Goal: Task Accomplishment & Management: Use online tool/utility

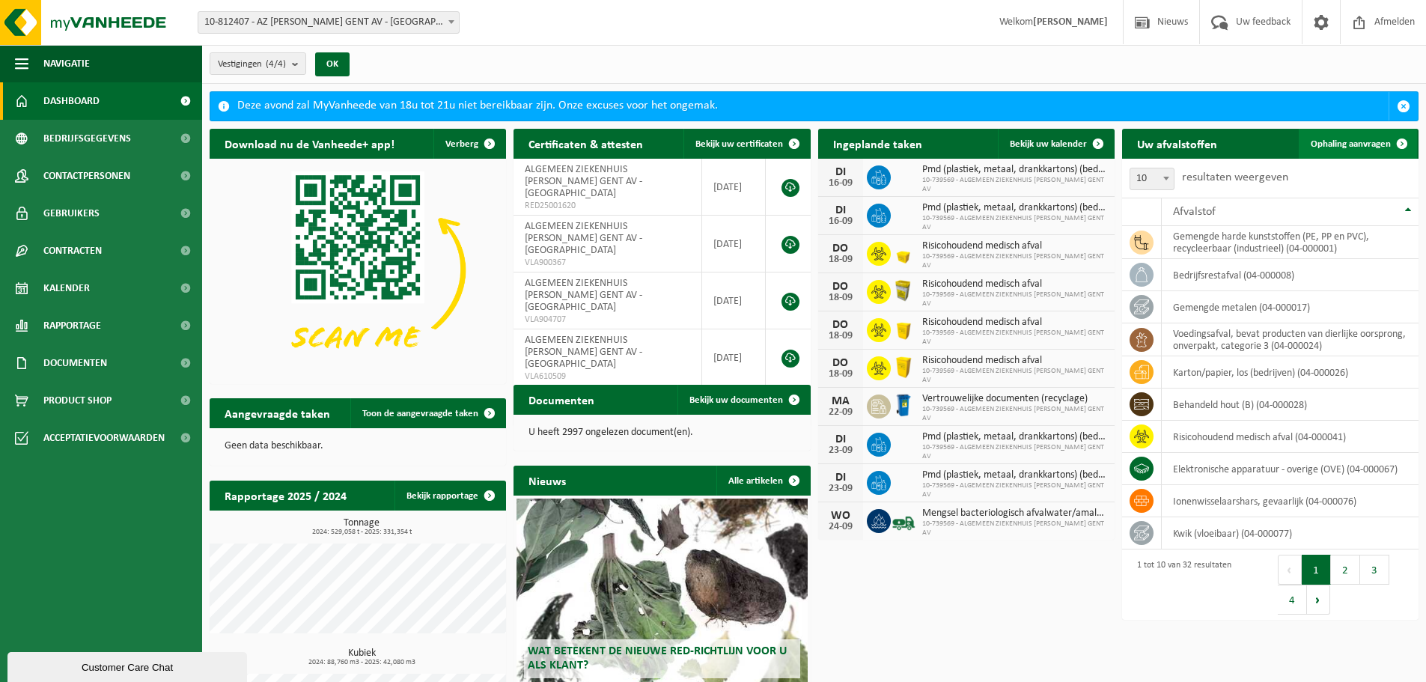
click at [1335, 144] on span "Ophaling aanvragen" at bounding box center [1351, 144] width 80 height 10
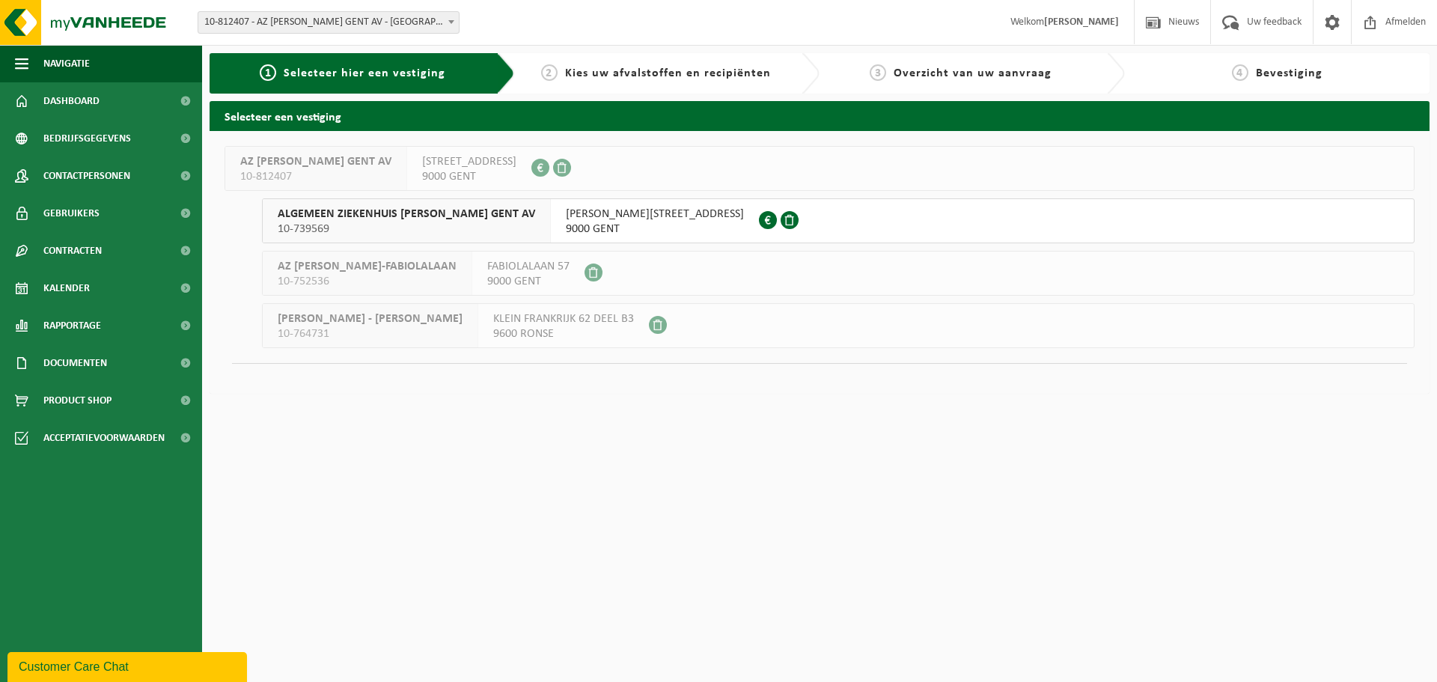
click at [518, 229] on div "ALGEMEEN ZIEKENHUIS JAN PALFIJN GENT AV 10-739569" at bounding box center [407, 220] width 288 height 43
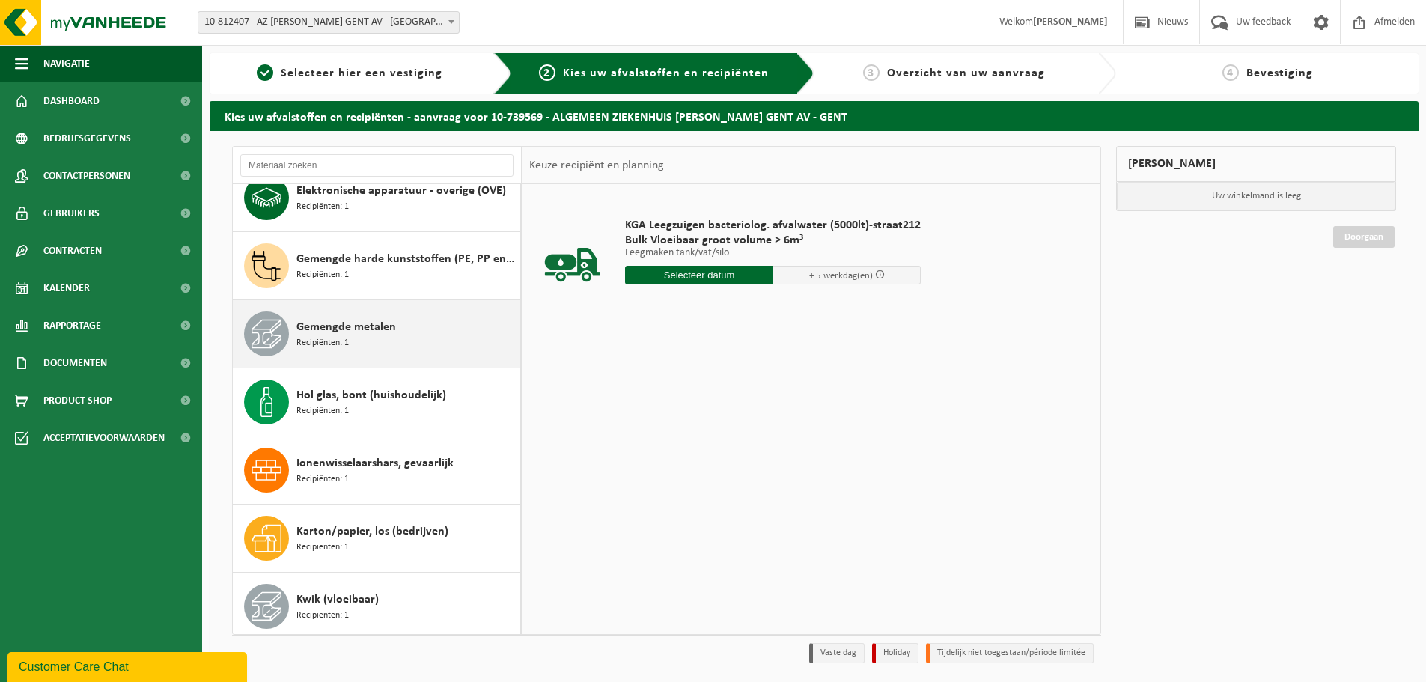
scroll to position [299, 0]
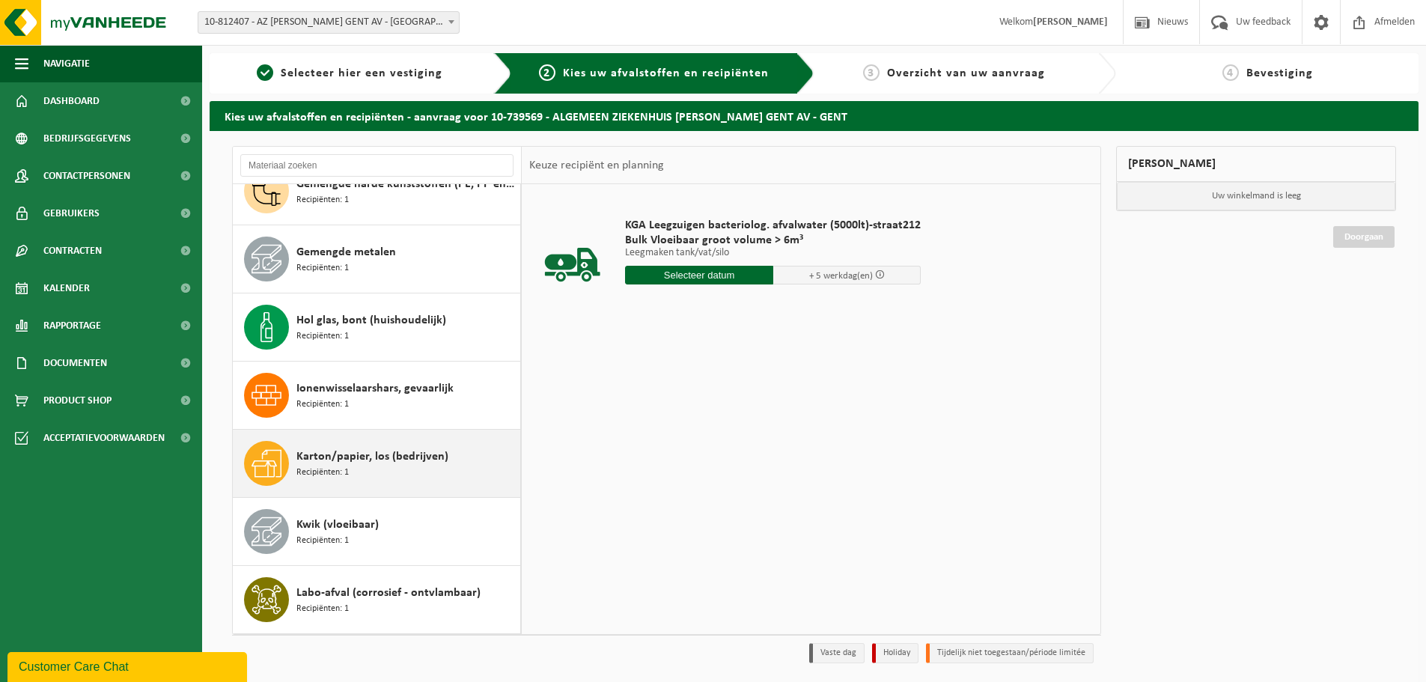
click at [359, 460] on span "Karton/papier, los (bedrijven)" at bounding box center [372, 457] width 152 height 18
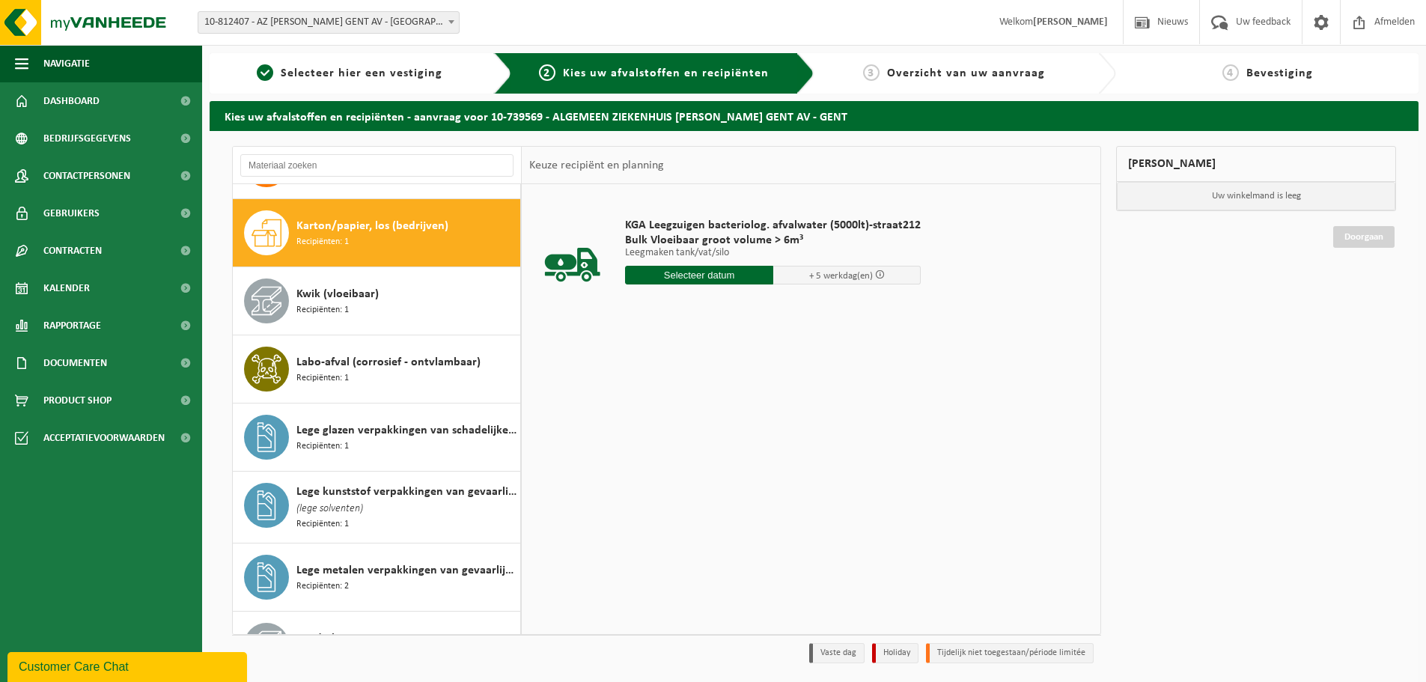
scroll to position [545, 0]
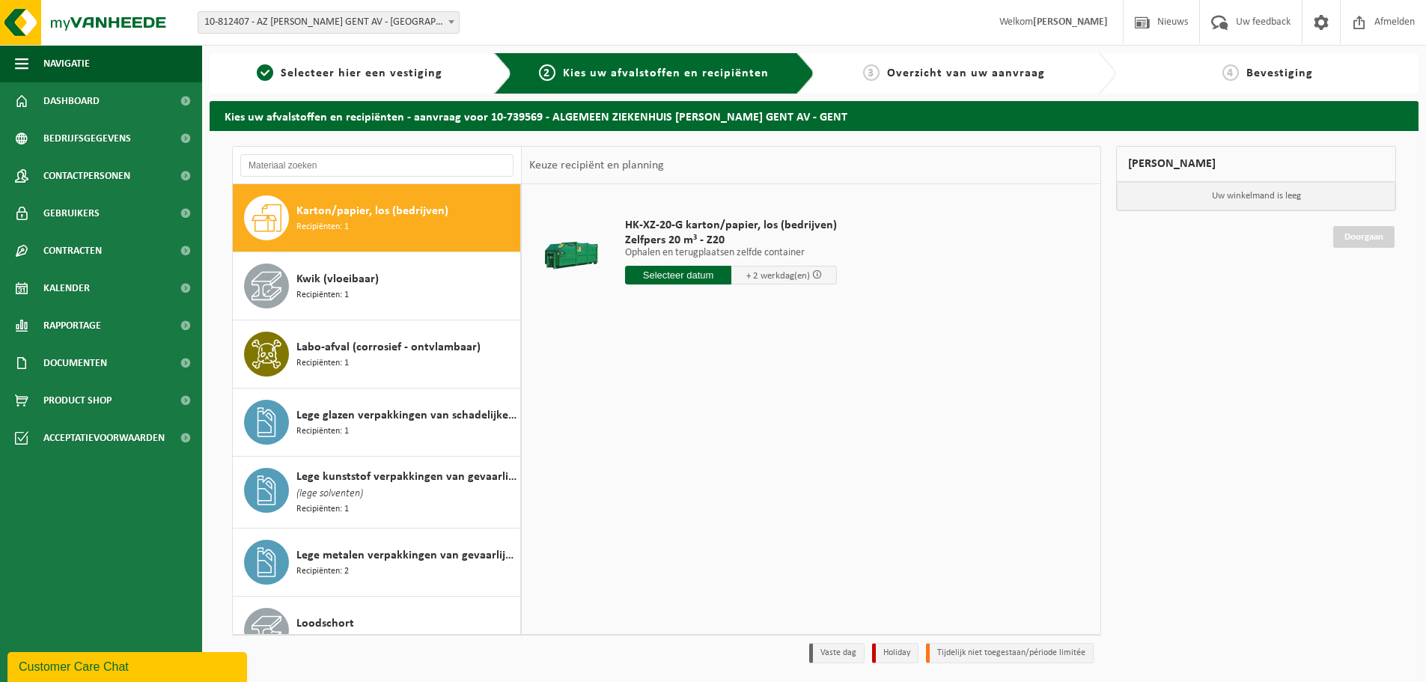
click at [673, 275] on input "text" at bounding box center [678, 275] width 106 height 19
click at [687, 407] on div "17" at bounding box center [692, 408] width 26 height 24
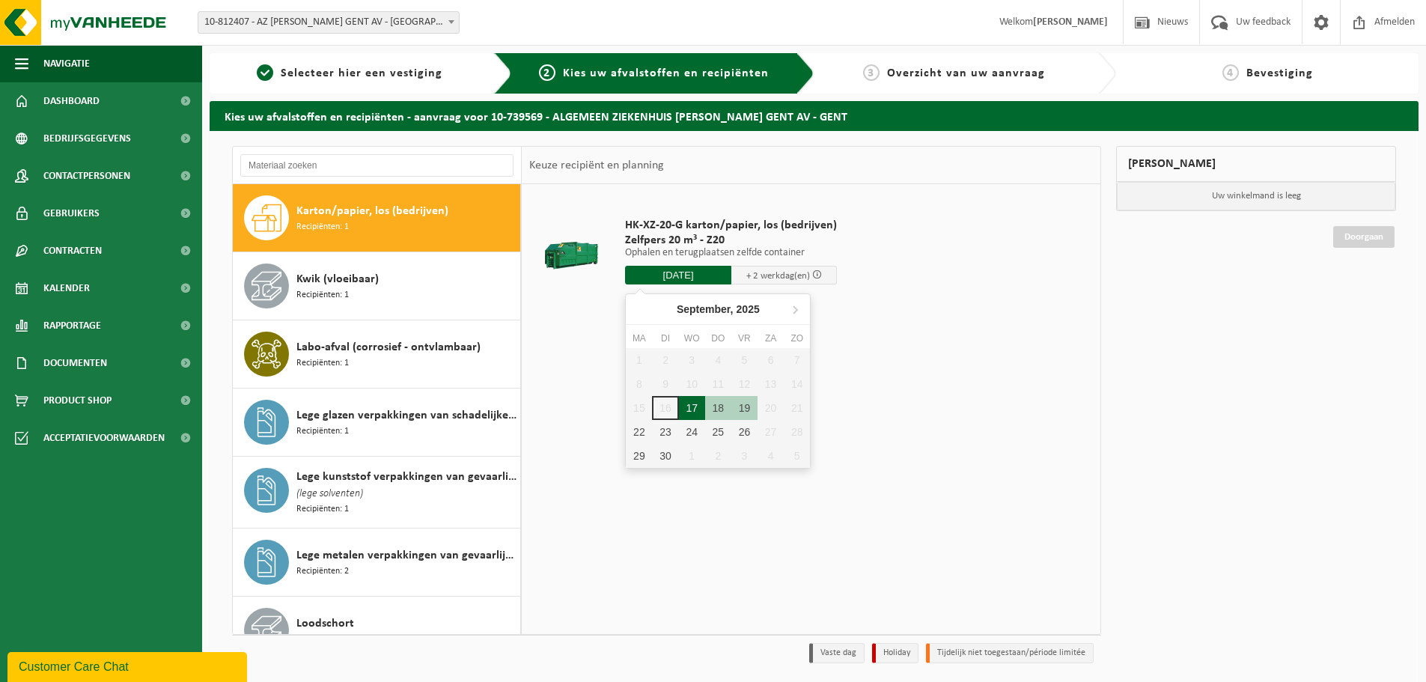
type input "Van 2025-09-17"
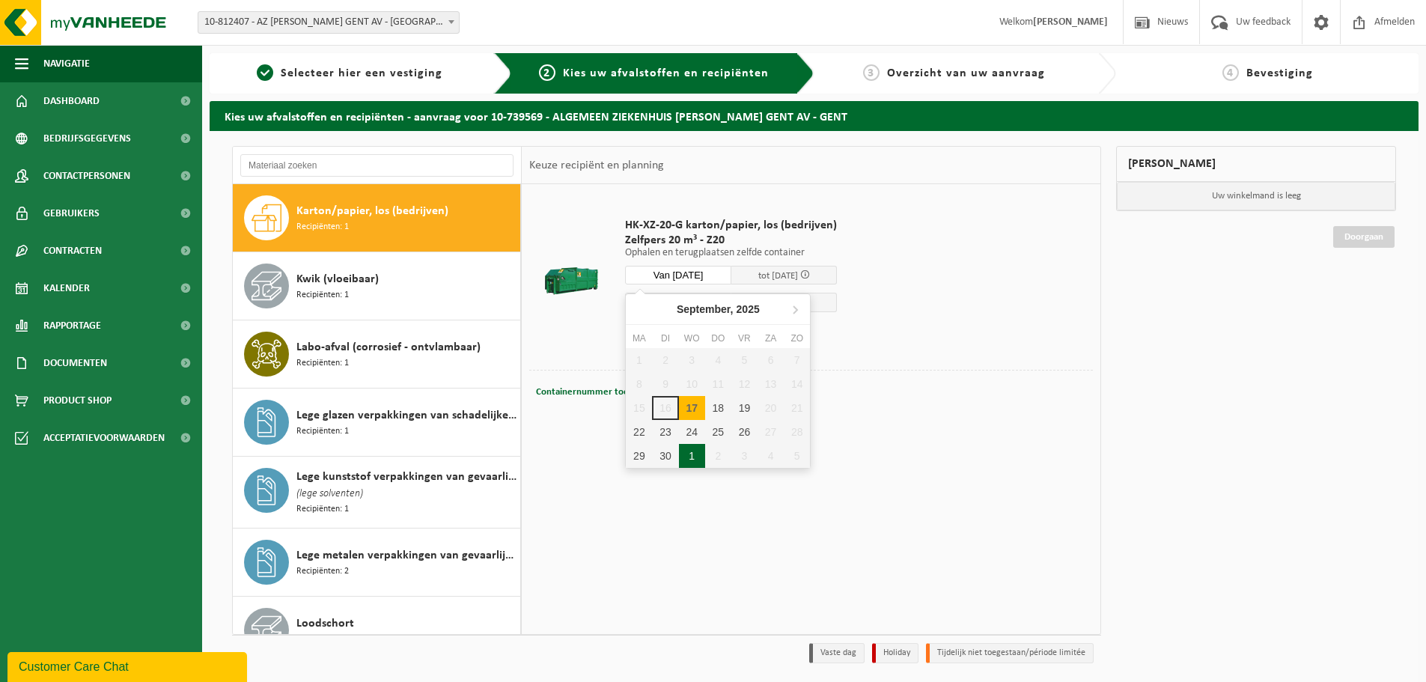
click at [701, 277] on input "Van 2025-09-17" at bounding box center [678, 275] width 106 height 19
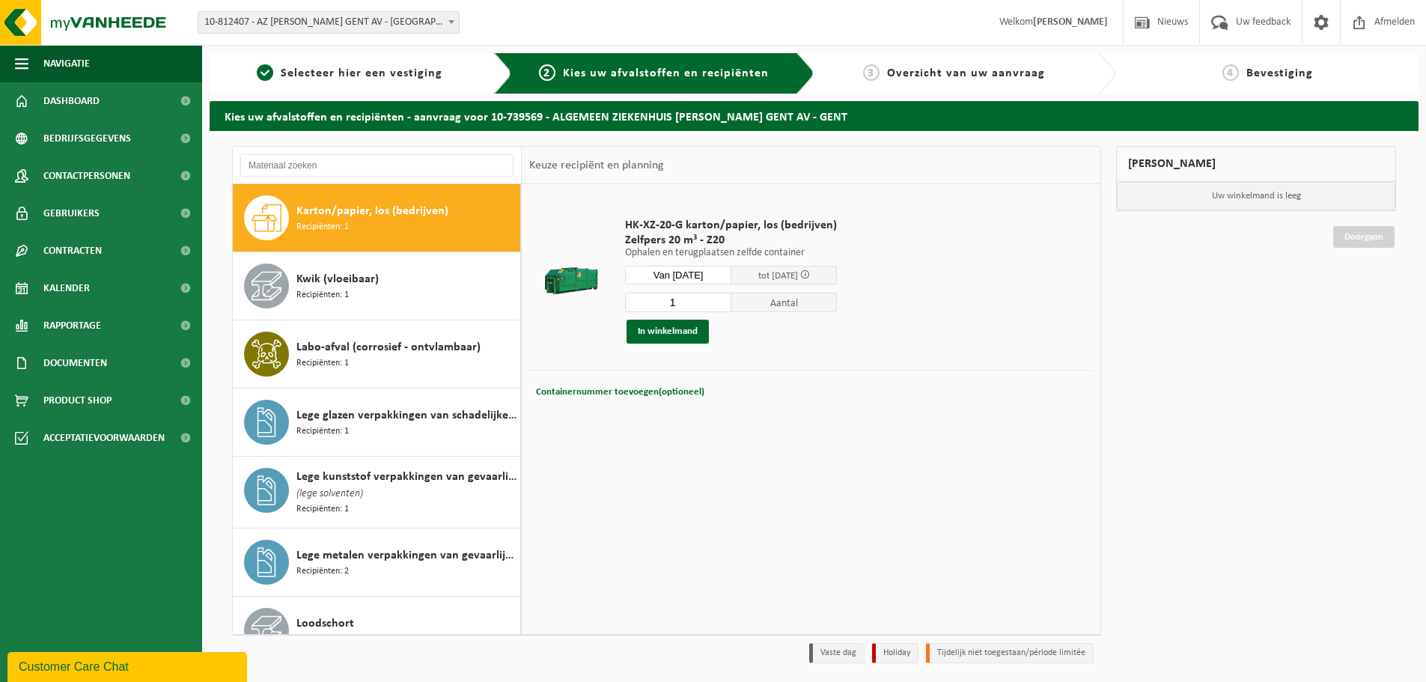
click at [907, 465] on div "HK-XZ-20-G karton/papier, los (bedrijven) Zelfpers 20 m³ - Z20 Ophalen en terug…" at bounding box center [811, 408] width 579 height 449
click at [689, 331] on button "In winkelmand" at bounding box center [667, 332] width 82 height 24
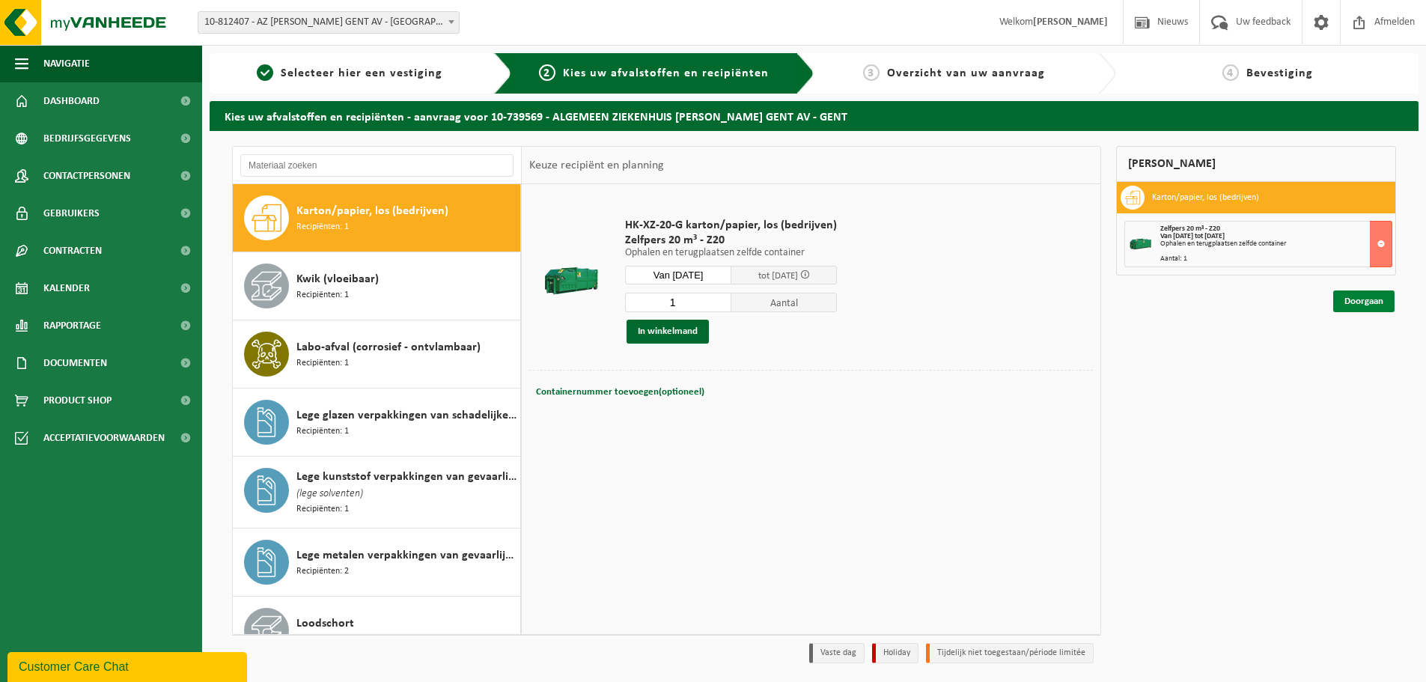
click at [1367, 296] on link "Doorgaan" at bounding box center [1363, 301] width 61 height 22
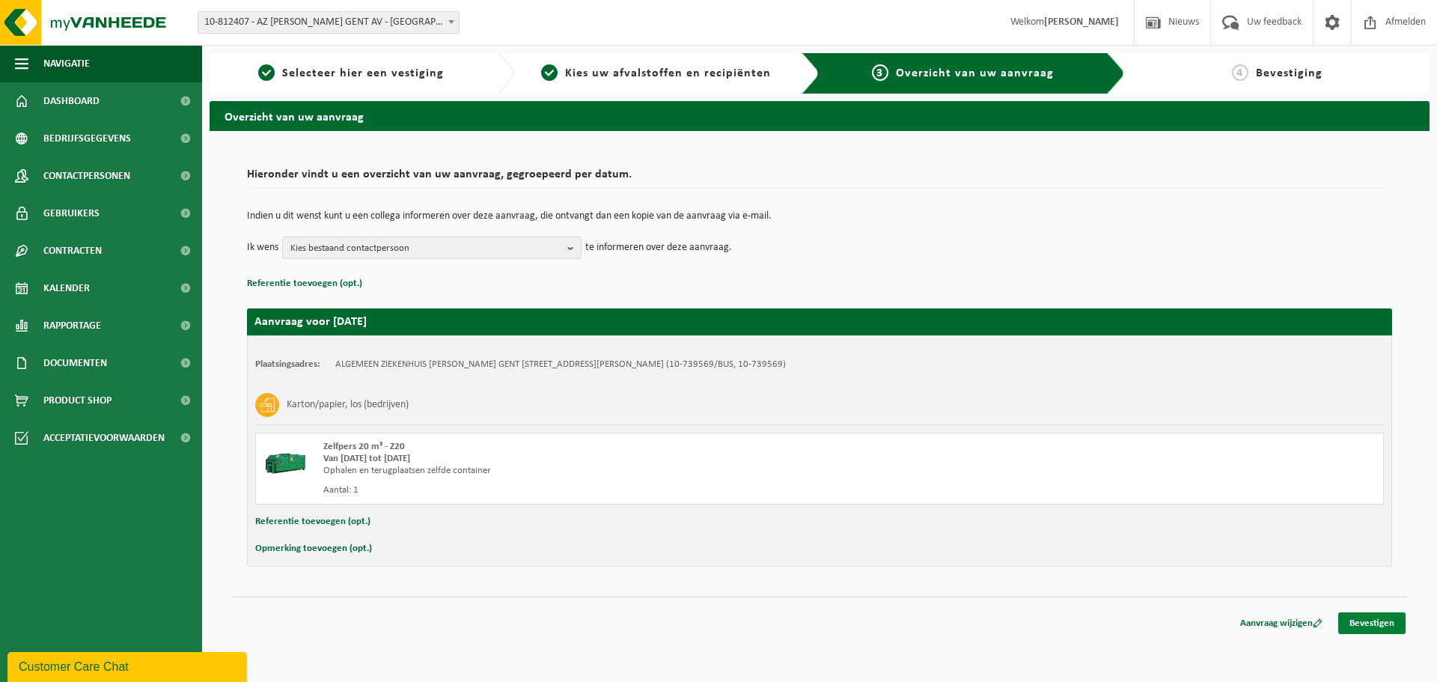
click at [1387, 623] on link "Bevestigen" at bounding box center [1371, 623] width 67 height 22
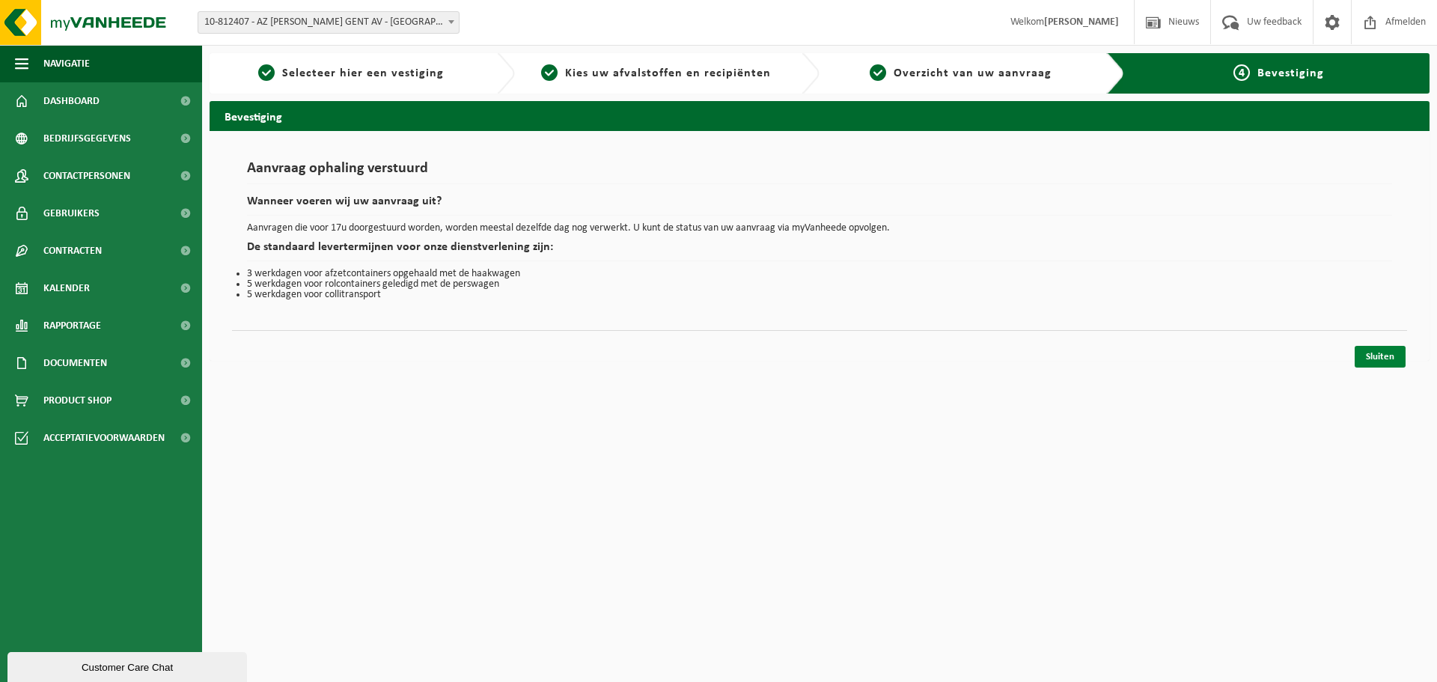
click at [1380, 356] on link "Sluiten" at bounding box center [1380, 357] width 51 height 22
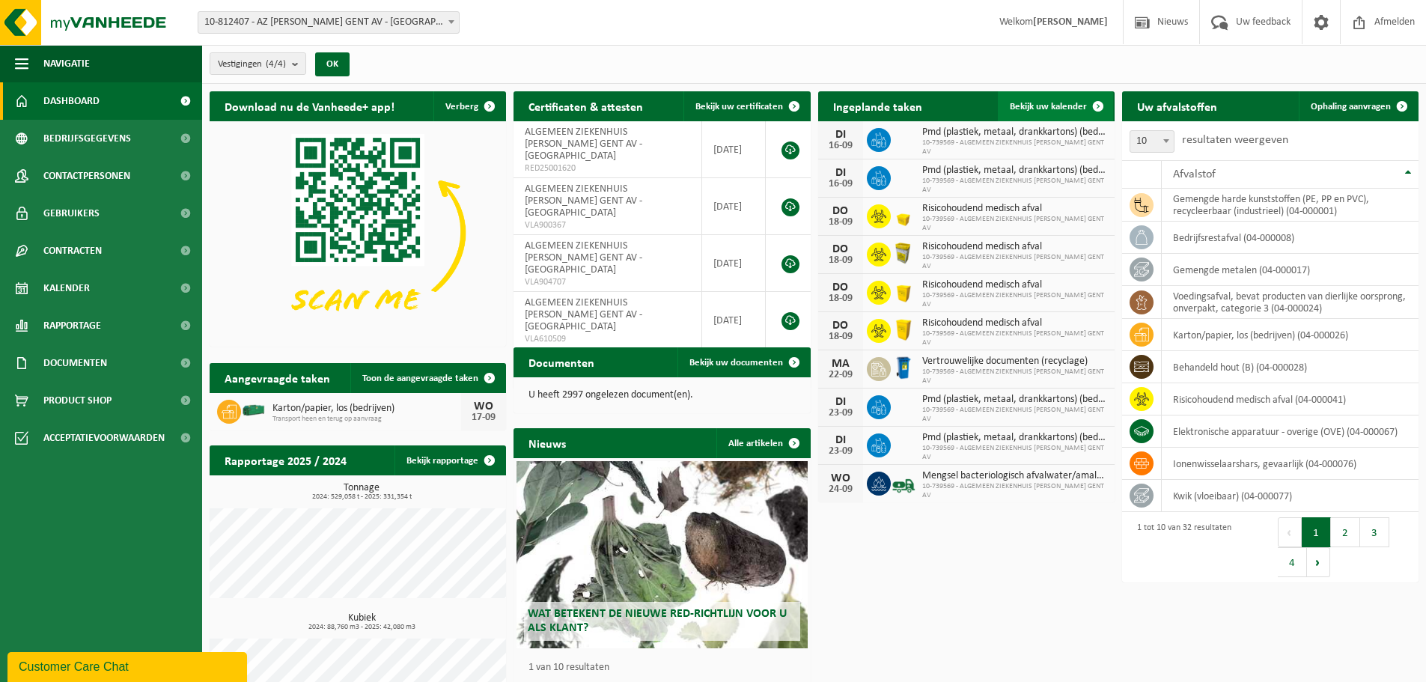
click at [1049, 106] on span "Bekijk uw kalender" at bounding box center [1048, 107] width 77 height 10
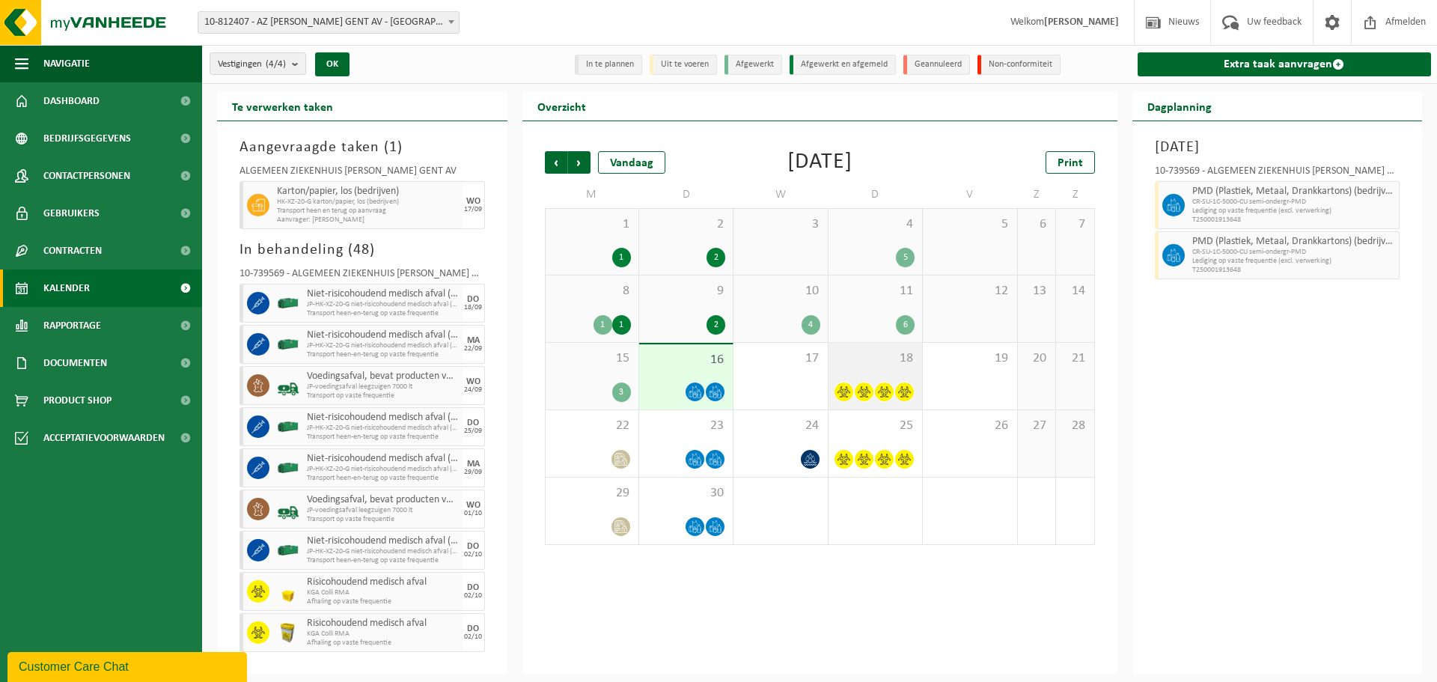
click at [889, 384] on span at bounding box center [884, 391] width 19 height 19
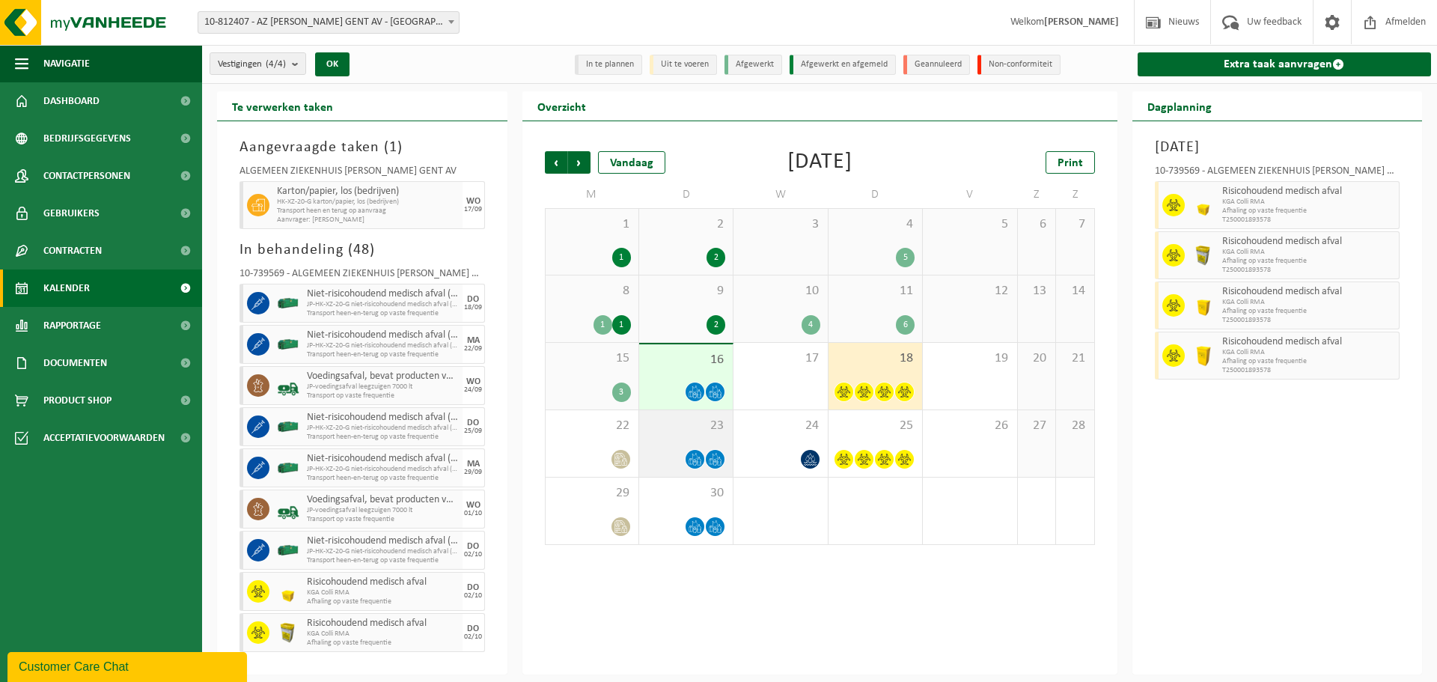
click at [700, 438] on div "23" at bounding box center [686, 443] width 94 height 67
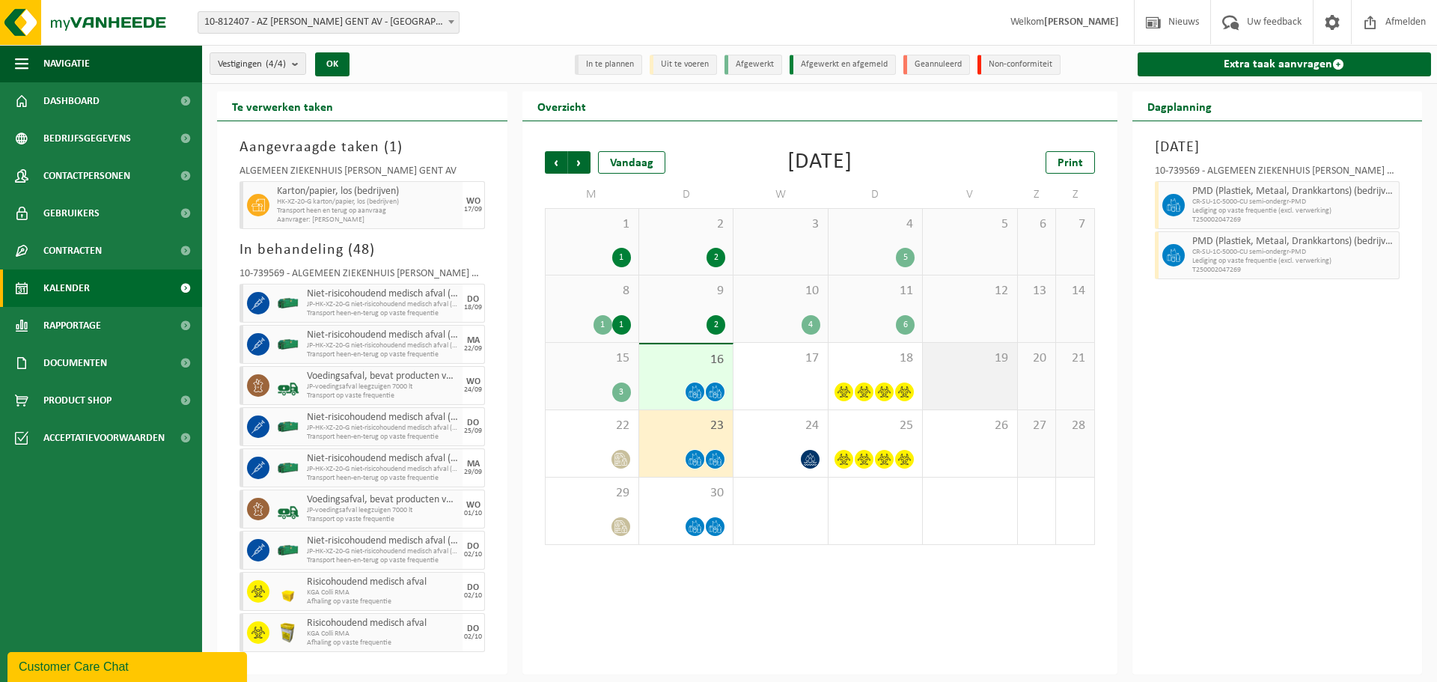
click at [954, 380] on div "19" at bounding box center [970, 376] width 94 height 67
